Goal: Information Seeking & Learning: Learn about a topic

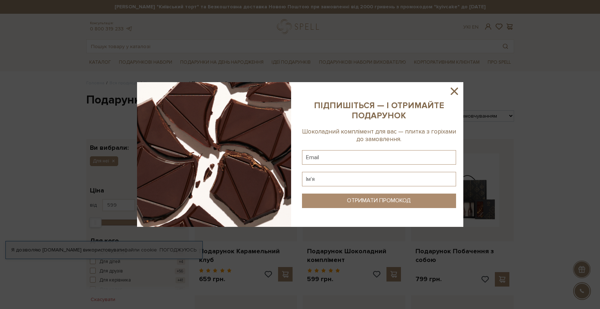
click at [456, 90] on icon at bounding box center [453, 91] width 7 height 7
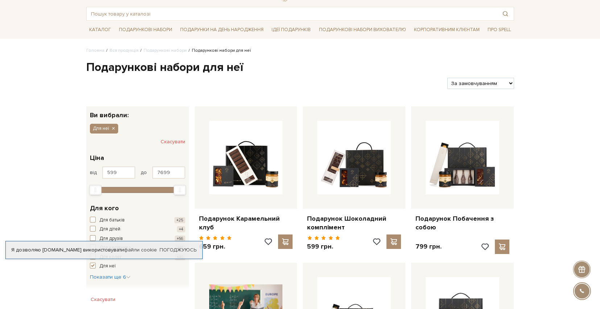
scroll to position [57, 0]
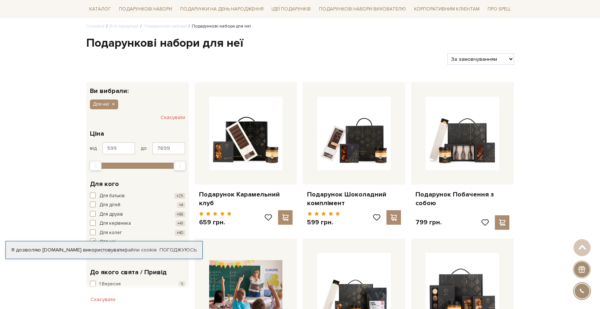
click at [453, 58] on select "За замовчуванням За Ціною (зростання) За Ціною (зменшення) Новинки За популярні…" at bounding box center [480, 59] width 66 height 11
select select "[URL][DOMAIN_NAME]"
click at [447, 54] on select "За замовчуванням За Ціною (зростання) За Ціною (зменшення) Новинки За популярні…" at bounding box center [480, 59] width 66 height 11
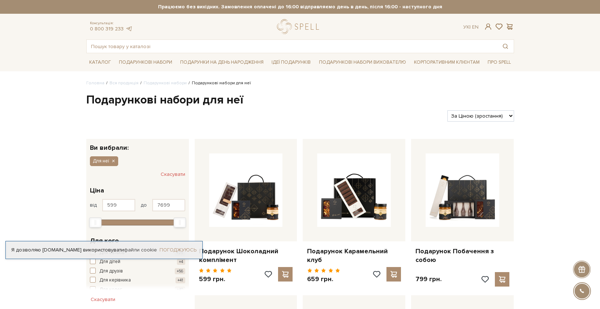
click at [175, 250] on link "Погоджуюсь" at bounding box center [177, 250] width 37 height 7
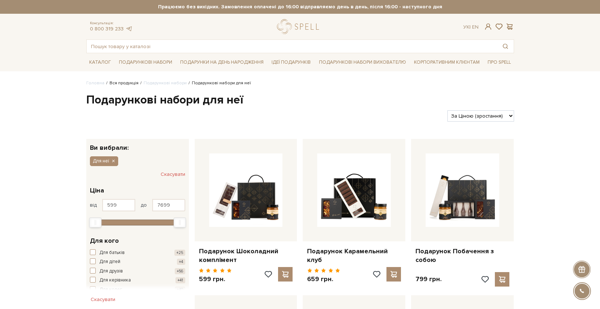
click at [133, 83] on link "Вся продукція" at bounding box center [123, 82] width 29 height 5
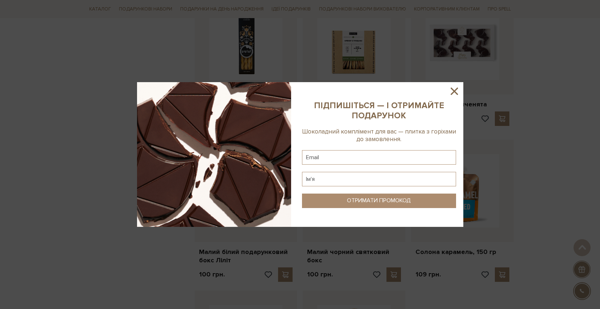
scroll to position [603, 0]
click at [457, 90] on icon at bounding box center [454, 91] width 12 height 12
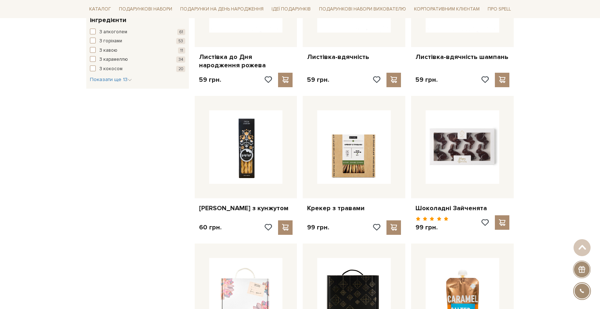
scroll to position [532, 0]
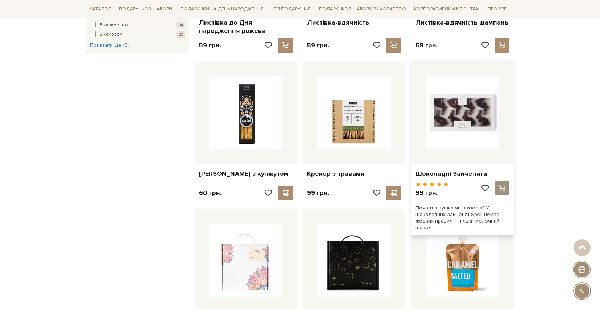
click at [501, 185] on span at bounding box center [502, 188] width 9 height 7
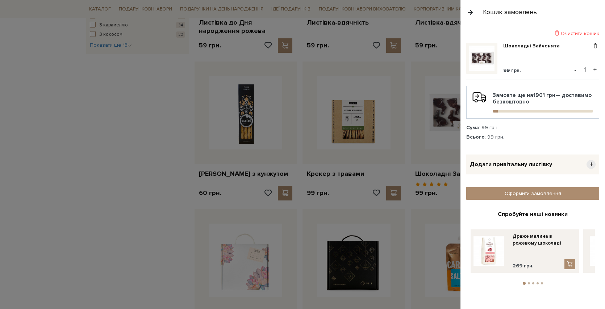
click at [469, 13] on button "button" at bounding box center [470, 12] width 8 height 13
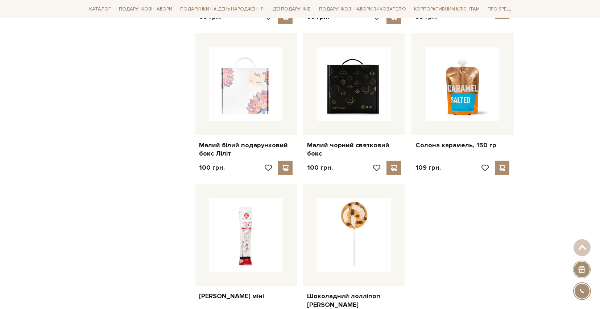
scroll to position [735, 0]
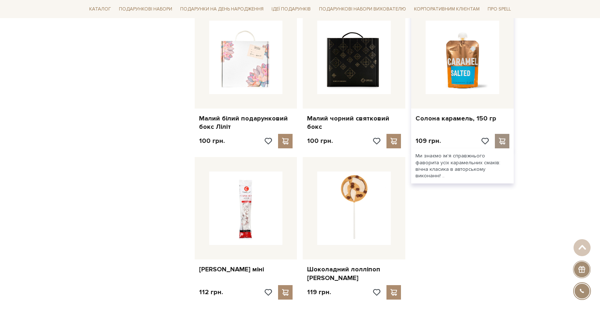
click at [499, 138] on span at bounding box center [502, 141] width 9 height 7
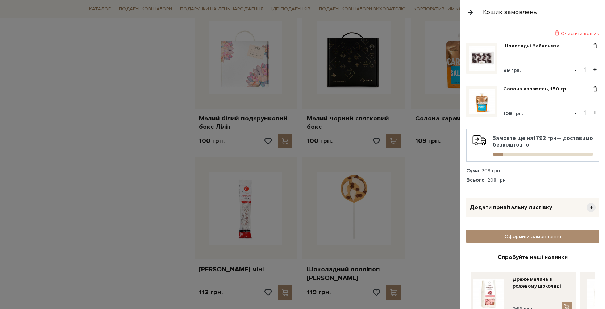
click at [470, 8] on button "button" at bounding box center [470, 12] width 8 height 13
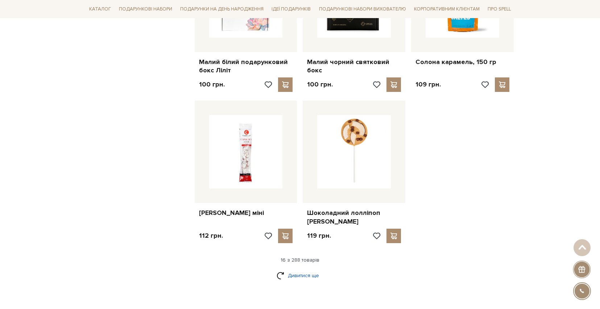
scroll to position [866, 0]
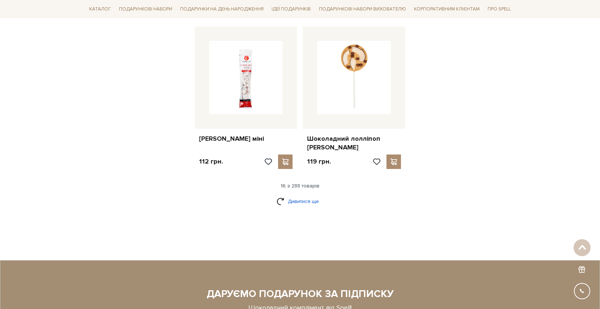
click at [296, 195] on link "Дивитися ще" at bounding box center [299, 201] width 47 height 13
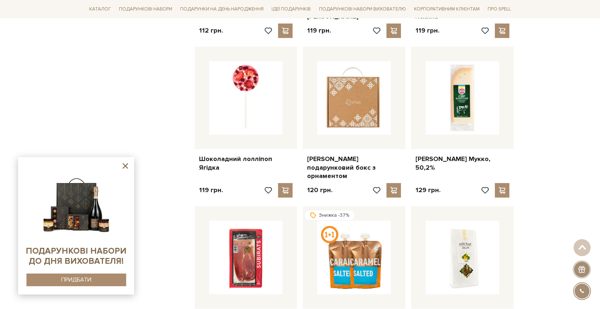
scroll to position [1120, 0]
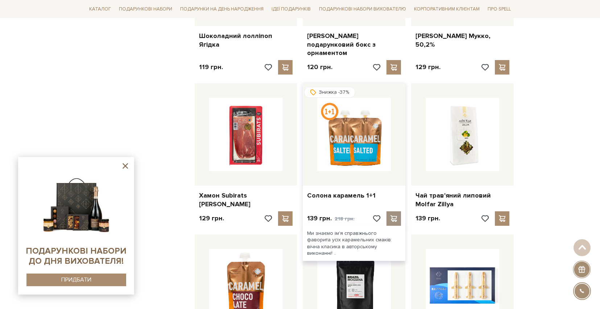
click at [390, 216] on span at bounding box center [393, 219] width 9 height 7
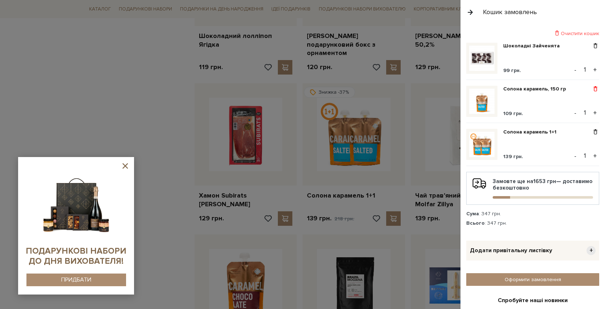
click at [592, 88] on span at bounding box center [596, 89] width 8 height 7
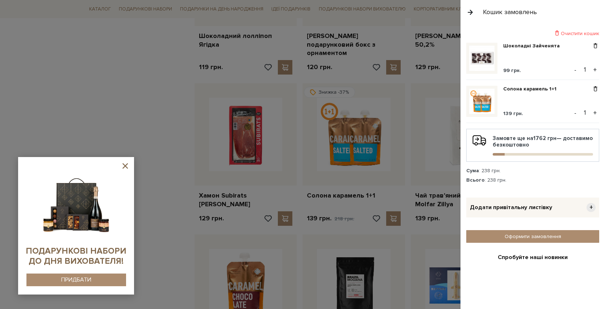
click at [471, 13] on button "button" at bounding box center [470, 12] width 8 height 13
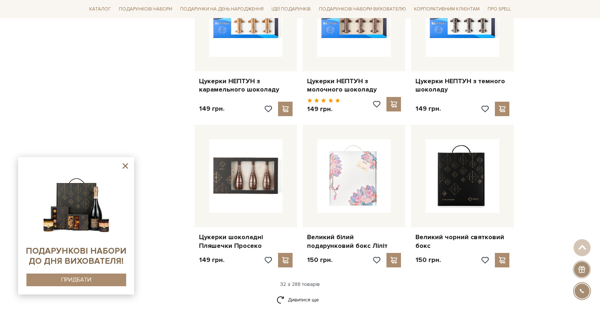
scroll to position [1618, 0]
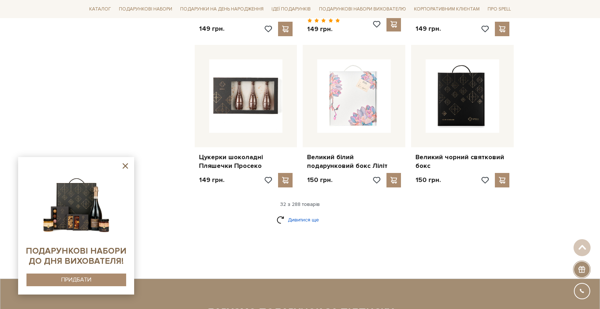
click at [307, 214] on link "Дивитися ще" at bounding box center [299, 220] width 47 height 13
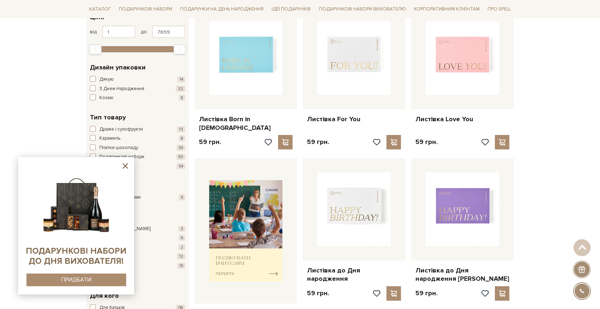
scroll to position [0, 0]
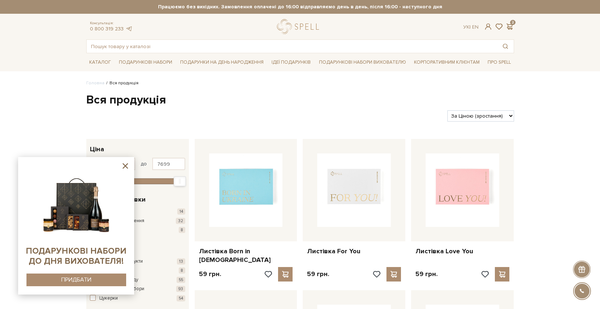
click at [124, 164] on icon at bounding box center [125, 166] width 9 height 9
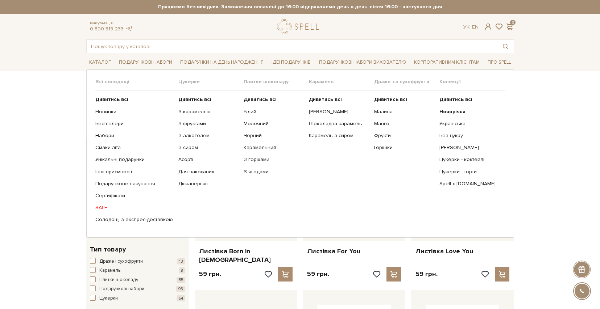
click at [101, 207] on link "SALE" at bounding box center [134, 208] width 78 height 7
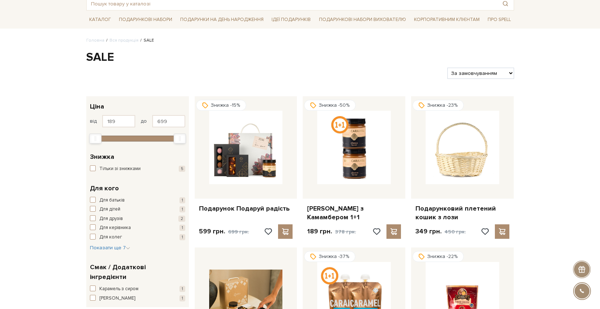
scroll to position [45, 0]
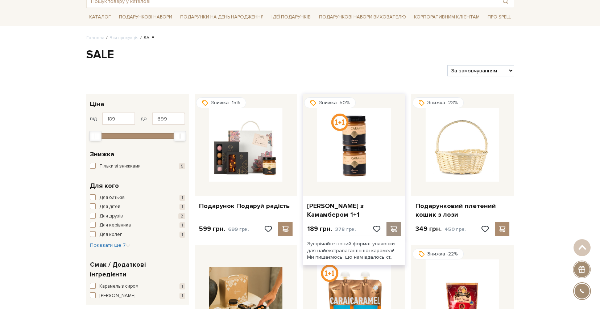
click at [394, 229] on span at bounding box center [393, 229] width 9 height 7
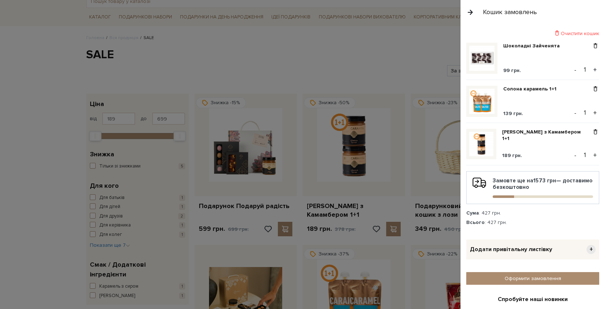
click at [471, 16] on button "button" at bounding box center [470, 12] width 8 height 13
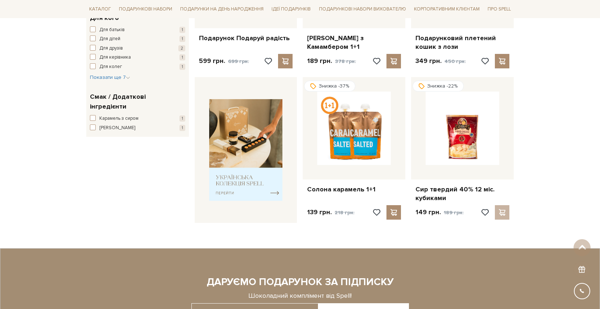
scroll to position [0, 0]
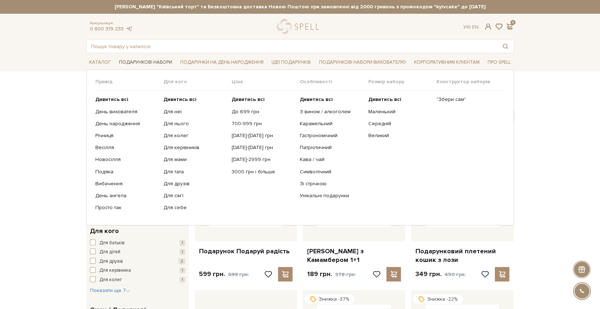
click at [128, 63] on link "Подарункові набори" at bounding box center [145, 62] width 59 height 11
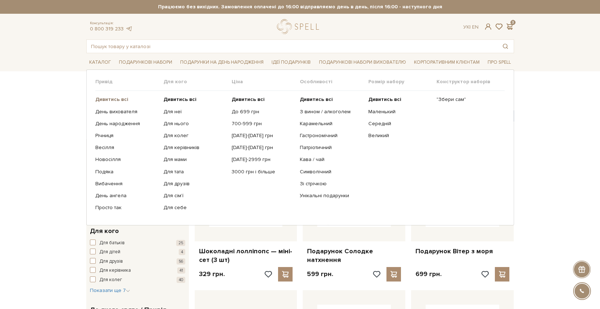
click at [124, 99] on b "Дивитись всі" at bounding box center [111, 99] width 33 height 6
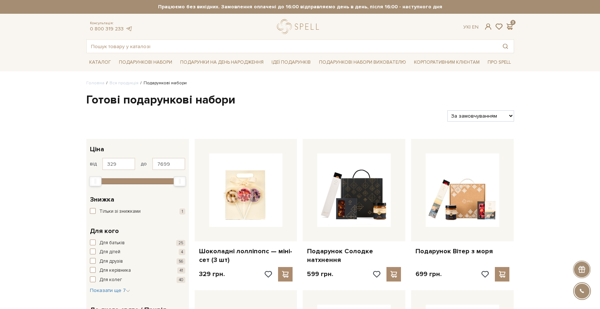
click at [474, 117] on select "За замовчуванням За Ціною (зростання) За Ціною (зменшення) Новинки За популярні…" at bounding box center [480, 116] width 66 height 11
select select "https://spellchocolate.com/our-productions/podarunkovi-box/?sort=p.price&order=…"
click at [447, 111] on select "За замовчуванням За Ціною (зростання) За Ціною (зменшення) Новинки За популярні…" at bounding box center [480, 116] width 66 height 11
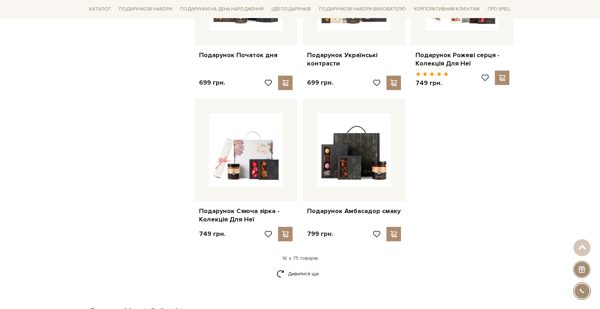
scroll to position [864, 0]
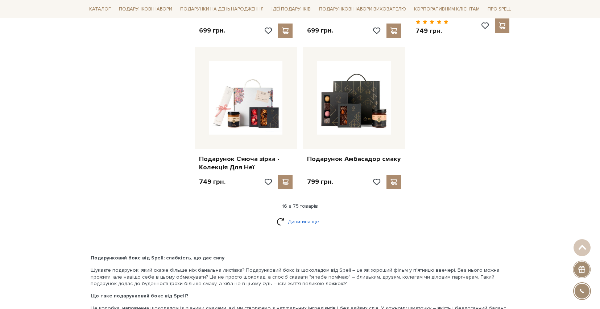
click at [296, 216] on link "Дивитися ще" at bounding box center [299, 222] width 47 height 13
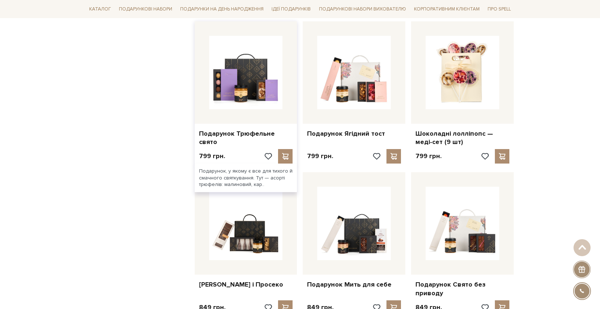
scroll to position [1157, 0]
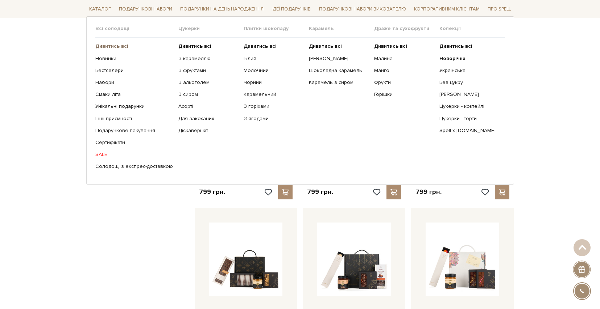
click at [108, 47] on b "Дивитись всі" at bounding box center [111, 46] width 33 height 6
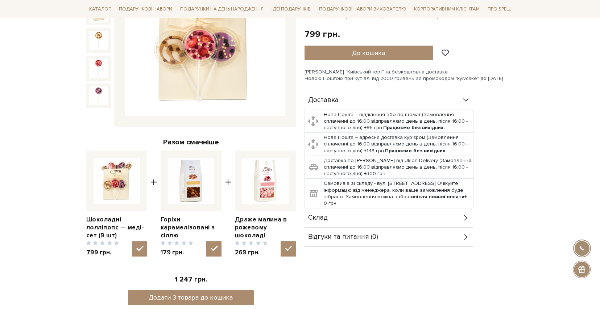
scroll to position [50, 0]
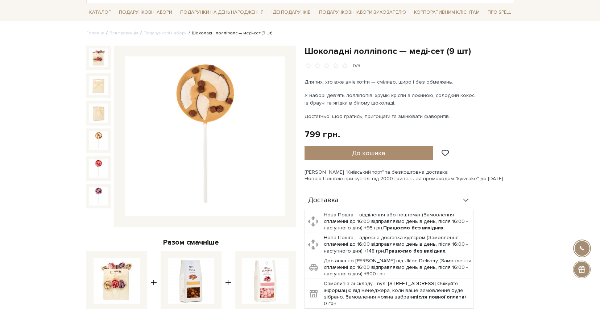
click at [96, 135] on img at bounding box center [98, 141] width 19 height 19
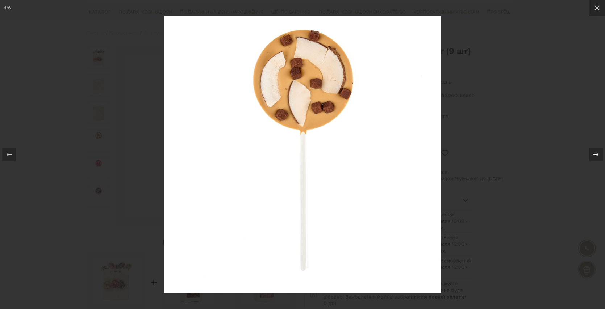
click at [593, 155] on icon at bounding box center [596, 154] width 9 height 9
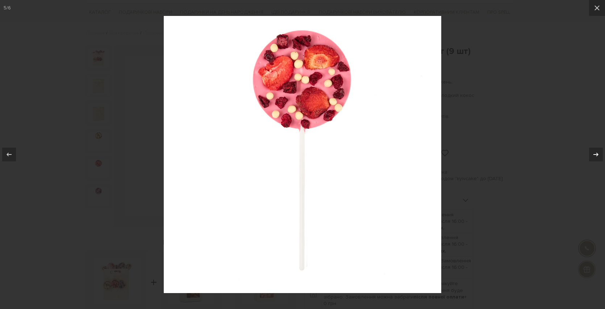
click at [593, 155] on icon at bounding box center [596, 154] width 9 height 9
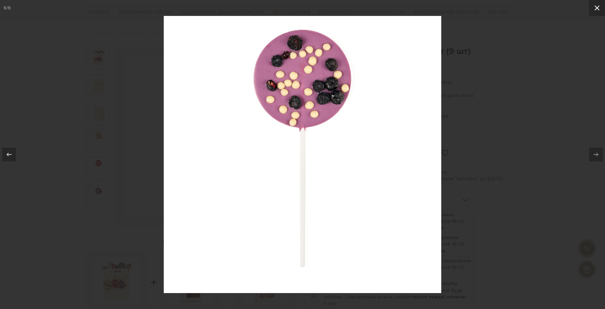
click at [592, 8] on button at bounding box center [597, 8] width 16 height 16
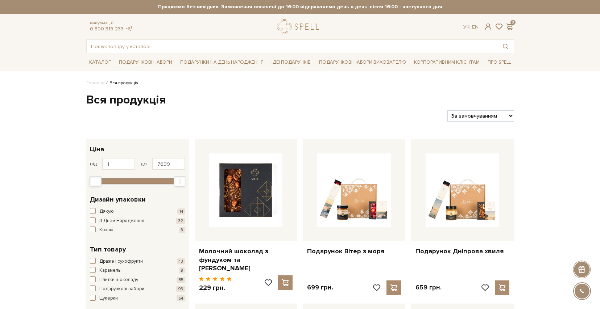
click at [491, 116] on select "За замовчуванням За Ціною (зростання) За Ціною (зменшення) Новинки За популярні…" at bounding box center [480, 116] width 66 height 11
select select "https://spellchocolate.com/our-productions/?sort=p.price&order=ASC"
click at [447, 111] on select "За замовчуванням За Ціною (зростання) За Ціною (зменшення) Новинки За популярні…" at bounding box center [480, 116] width 66 height 11
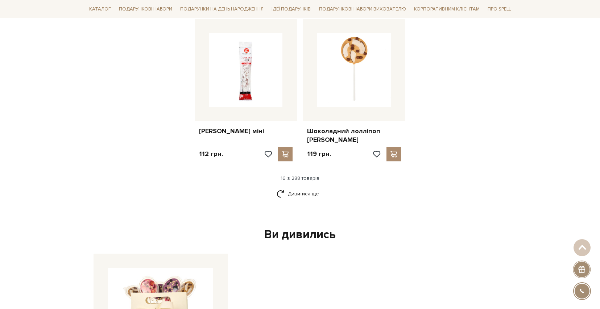
scroll to position [899, 0]
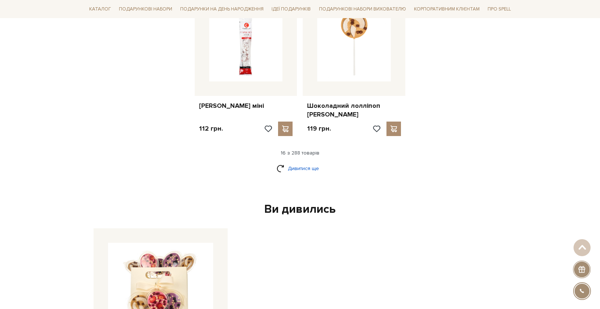
click at [303, 162] on link "Дивитися ще" at bounding box center [299, 168] width 47 height 13
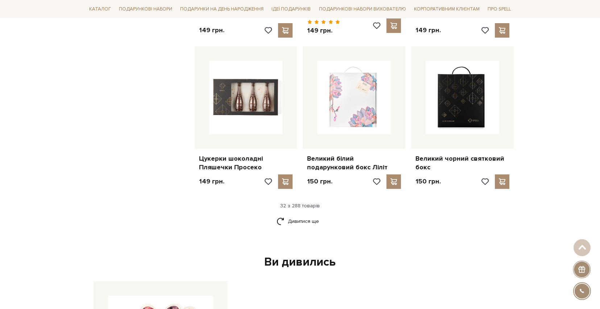
scroll to position [1618, 0]
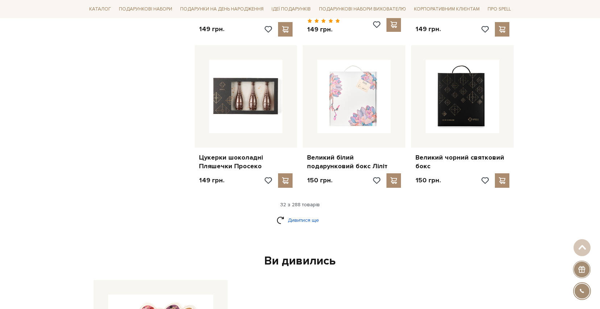
click at [298, 214] on link "Дивитися ще" at bounding box center [299, 220] width 47 height 13
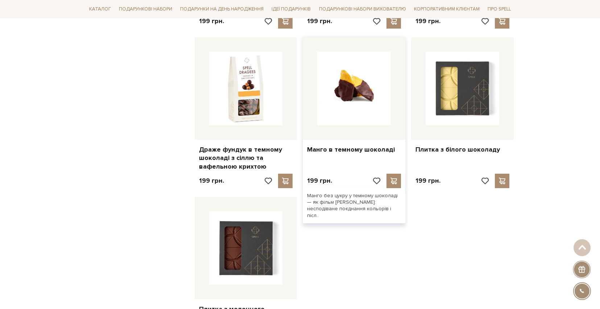
scroll to position [2537, 0]
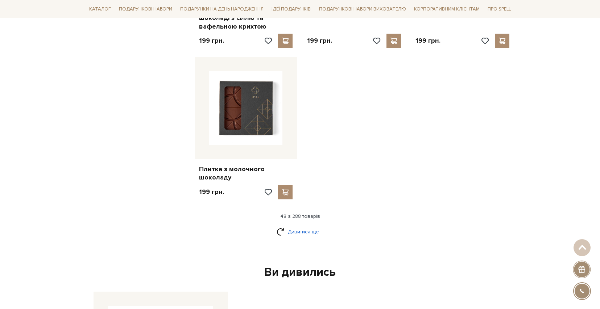
click at [297, 226] on link "Дивитися ще" at bounding box center [299, 232] width 47 height 13
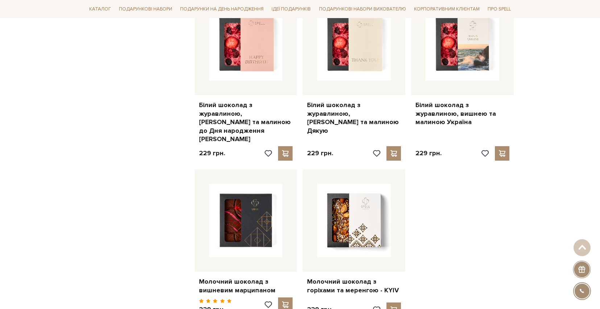
scroll to position [3329, 0]
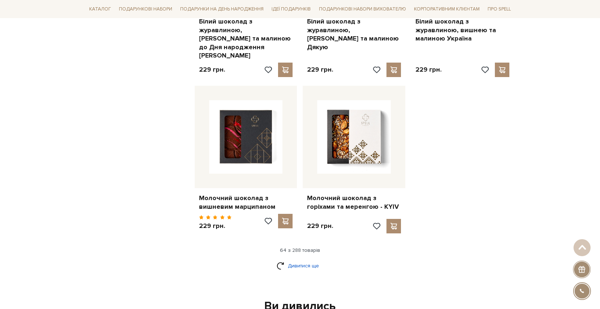
click at [300, 260] on link "Дивитися ще" at bounding box center [299, 266] width 47 height 13
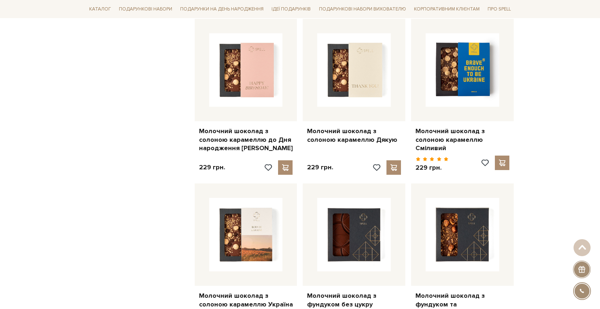
scroll to position [4120, 0]
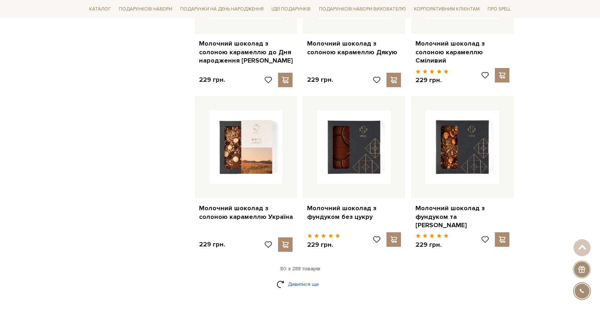
click at [303, 278] on link "Дивитися ще" at bounding box center [299, 284] width 47 height 13
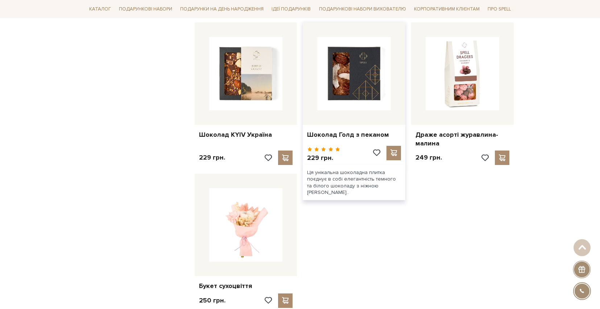
scroll to position [5106, 0]
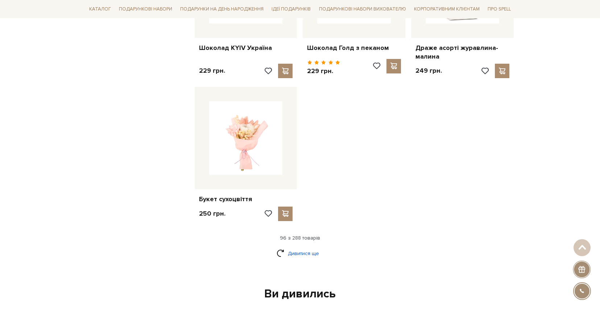
click at [307, 248] on link "Дивитися ще" at bounding box center [299, 254] width 47 height 13
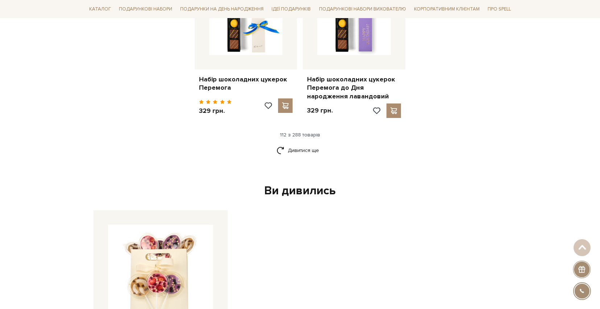
scroll to position [6005, 0]
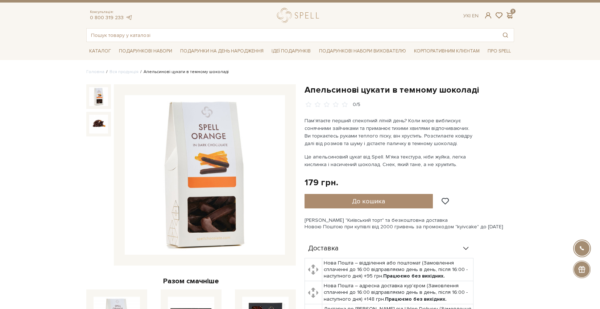
scroll to position [10, 0]
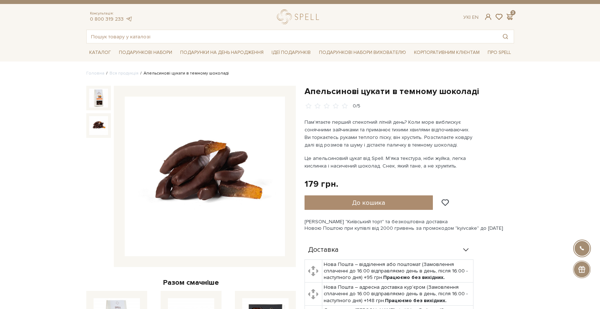
click at [96, 129] on img at bounding box center [98, 125] width 19 height 19
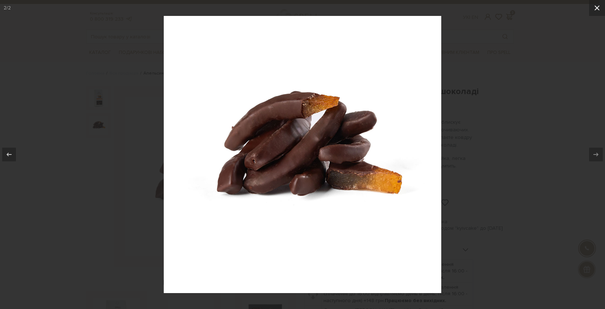
click at [597, 4] on icon at bounding box center [597, 8] width 9 height 9
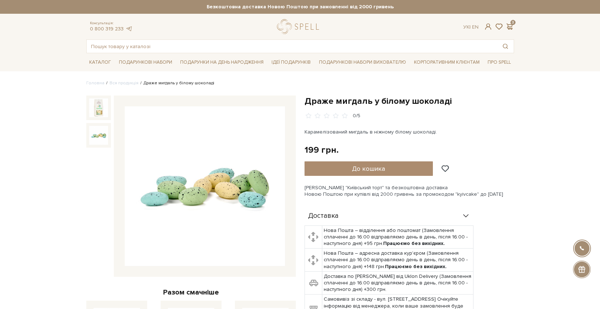
click at [102, 141] on img at bounding box center [98, 135] width 19 height 19
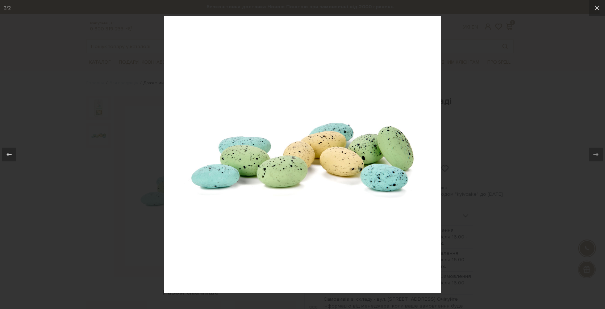
click at [519, 151] on div at bounding box center [302, 154] width 605 height 309
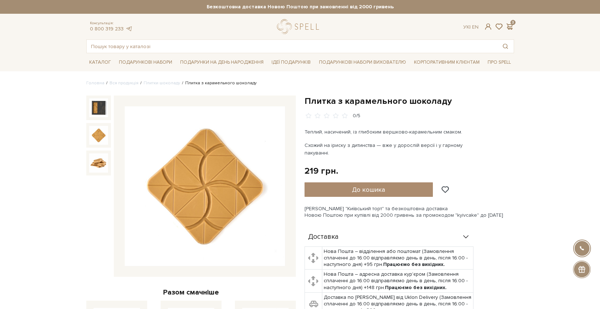
click at [90, 137] on img at bounding box center [98, 135] width 19 height 19
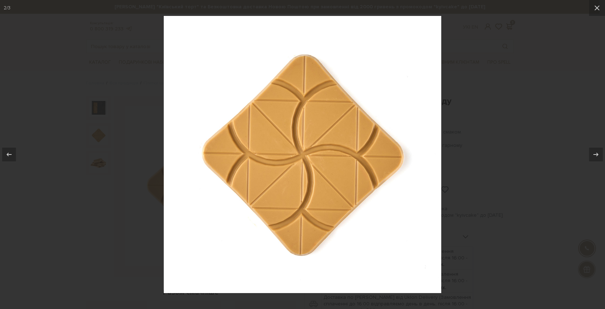
click at [537, 40] on div at bounding box center [302, 154] width 605 height 309
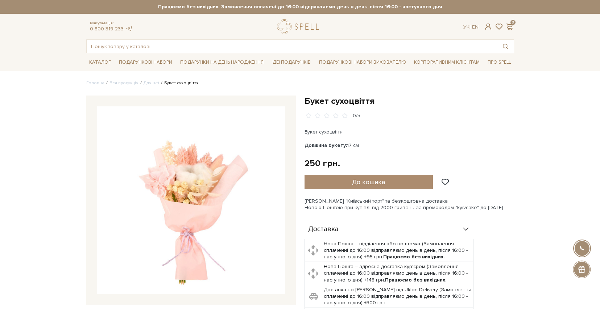
click at [186, 192] on img at bounding box center [191, 201] width 188 height 188
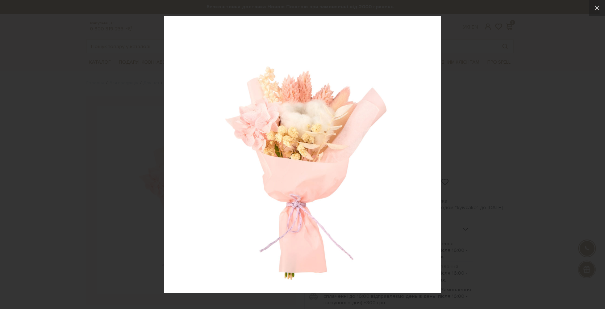
click at [490, 108] on div at bounding box center [302, 154] width 605 height 309
